Goal: Book appointment/travel/reservation

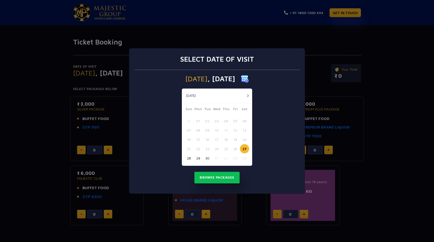
click at [247, 95] on button "button" at bounding box center [248, 95] width 6 height 6
click at [216, 120] on button "01" at bounding box center [216, 120] width 9 height 9
click at [213, 174] on button "Browse Packages" at bounding box center [216, 178] width 45 height 12
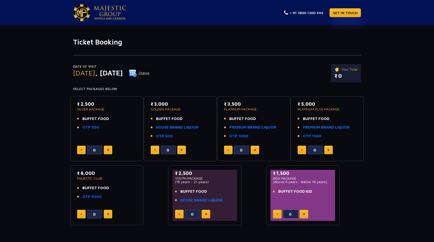
click at [150, 72] on button "Change" at bounding box center [139, 73] width 21 height 8
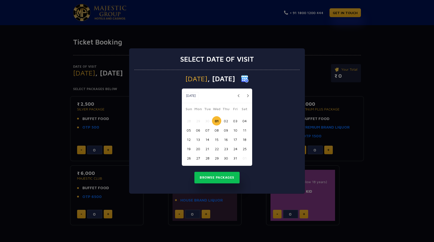
click at [234, 122] on button "03" at bounding box center [235, 120] width 9 height 9
click at [224, 175] on button "Browse Packages" at bounding box center [216, 178] width 45 height 12
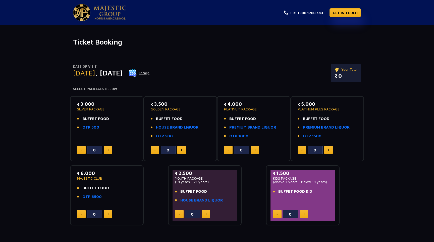
click at [137, 74] on img at bounding box center [133, 73] width 8 height 8
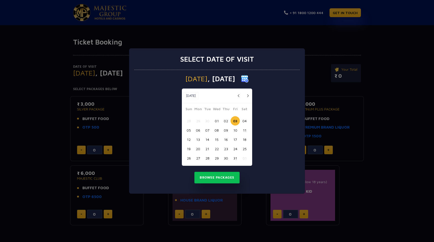
click at [215, 118] on button "01" at bounding box center [216, 120] width 9 height 9
click at [219, 176] on button "Browse Packages" at bounding box center [216, 178] width 45 height 12
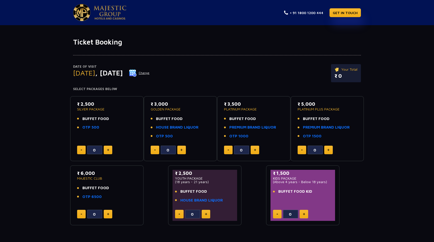
click at [102, 16] on img at bounding box center [110, 13] width 33 height 14
click at [150, 73] on button "Change" at bounding box center [139, 73] width 21 height 8
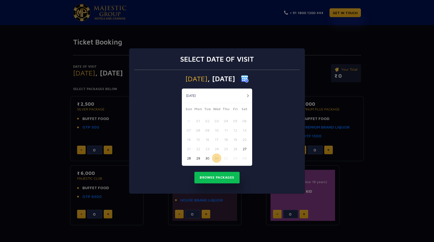
click at [246, 96] on button "button" at bounding box center [248, 95] width 6 height 6
click at [233, 122] on button "03" at bounding box center [235, 120] width 9 height 9
click at [223, 173] on button "Browse Packages" at bounding box center [216, 178] width 45 height 12
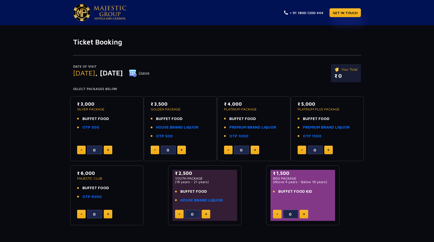
click at [150, 72] on button "Change" at bounding box center [139, 73] width 21 height 8
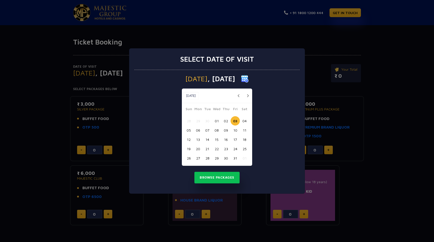
click at [213, 118] on button "01" at bounding box center [216, 120] width 9 height 9
click at [322, 47] on div "Select date of visit [DATE] [DATE] [DATE] Sun Mon Tue Wed Thu Fri Sat 28 29 30 …" at bounding box center [217, 121] width 434 height 242
